Goal: Find specific page/section: Find specific page/section

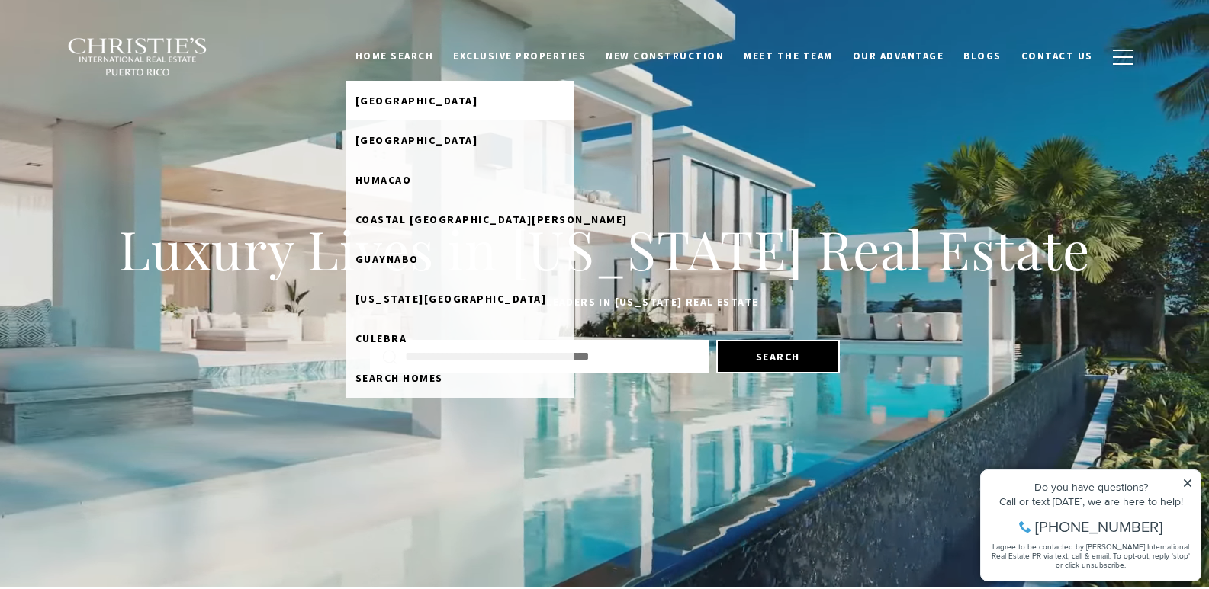
click at [443, 95] on span "[GEOGRAPHIC_DATA]" at bounding box center [416, 101] width 123 height 14
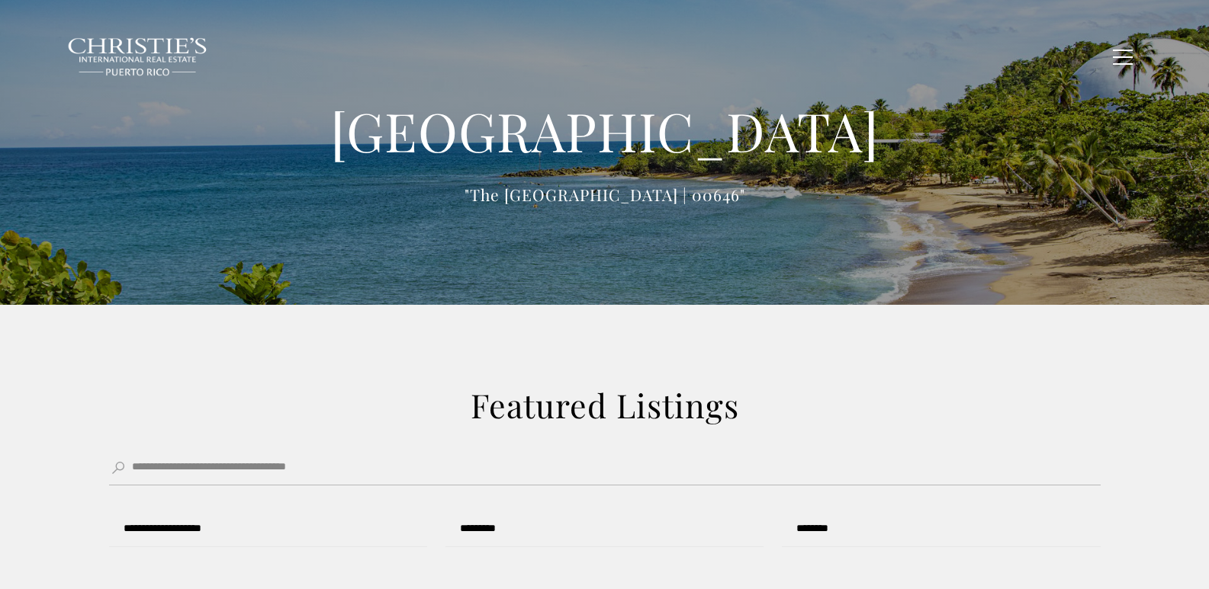
type input "**********"
type input "*********"
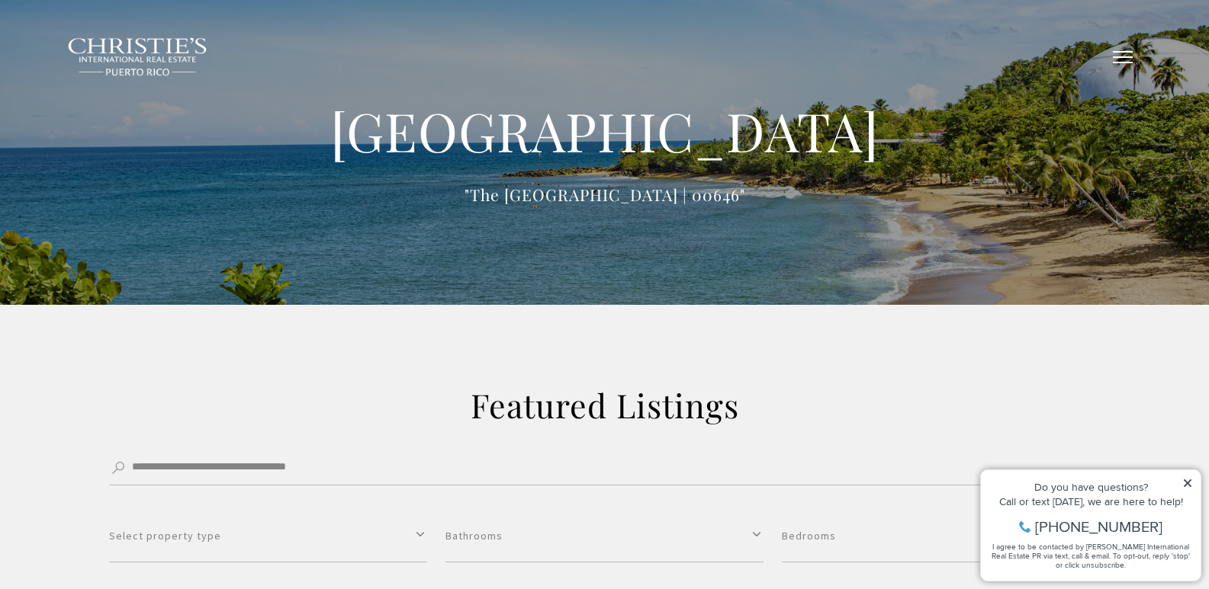
click at [1123, 49] on button "button" at bounding box center [1123, 57] width 40 height 44
